Goal: Task Accomplishment & Management: Use online tool/utility

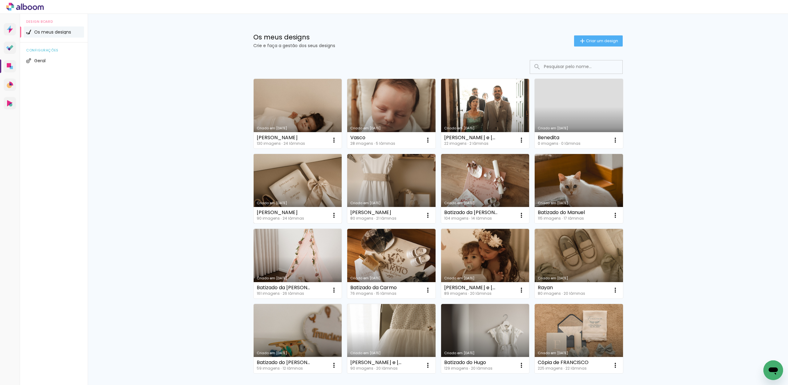
click at [298, 173] on link "Criado em [DATE]" at bounding box center [298, 189] width 88 height 70
